Goal: Find specific page/section: Find specific page/section

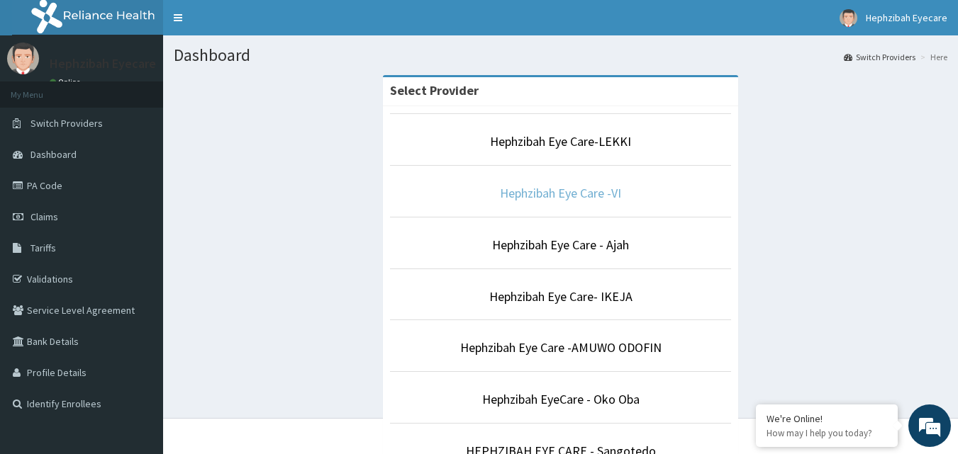
click at [577, 193] on link "Hephzibah Eye Care -VI" at bounding box center [560, 193] width 121 height 16
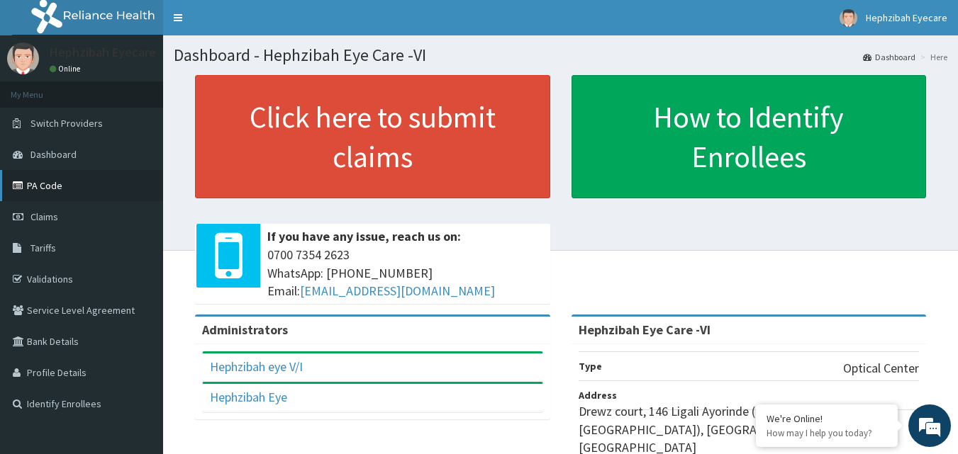
click at [43, 189] on link "PA Code" at bounding box center [81, 185] width 163 height 31
